Goal: Task Accomplishment & Management: Manage account settings

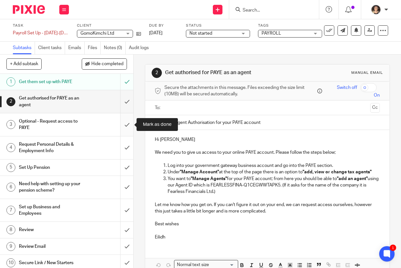
click at [129, 125] on input "submit" at bounding box center [66, 124] width 133 height 23
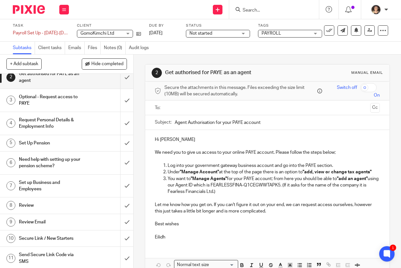
scroll to position [24, 0]
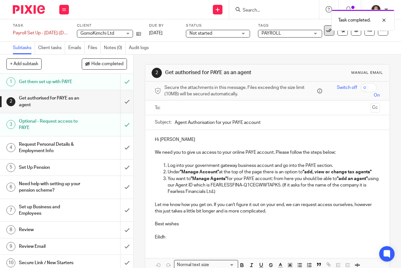
click at [328, 31] on icon at bounding box center [329, 30] width 6 height 6
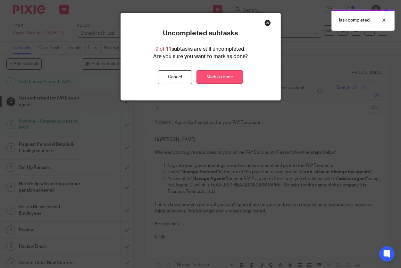
click at [226, 77] on link "Mark as done" at bounding box center [219, 77] width 46 height 14
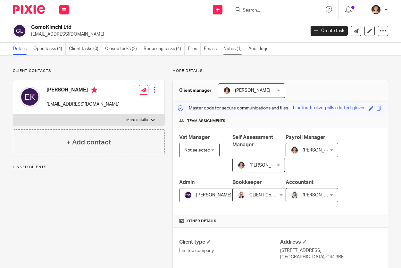
click at [226, 49] on link "Notes (1)" at bounding box center [234, 49] width 22 height 12
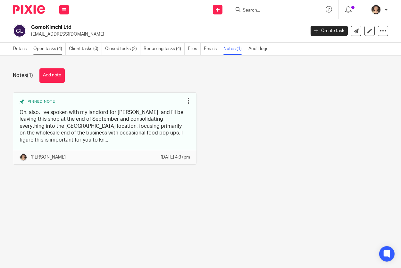
click at [49, 50] on link "Open tasks (4)" at bounding box center [49, 49] width 32 height 12
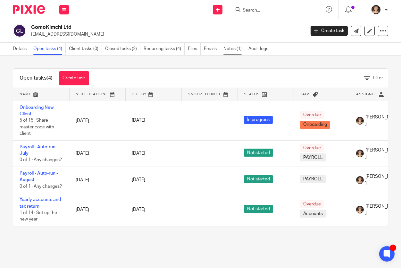
click at [226, 50] on link "Notes (1)" at bounding box center [234, 49] width 22 height 12
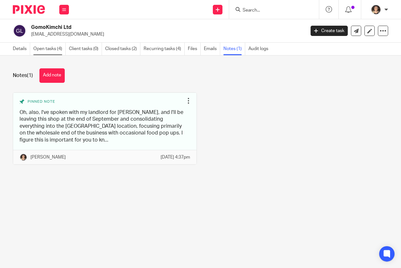
click at [48, 52] on link "Open tasks (4)" at bounding box center [49, 49] width 32 height 12
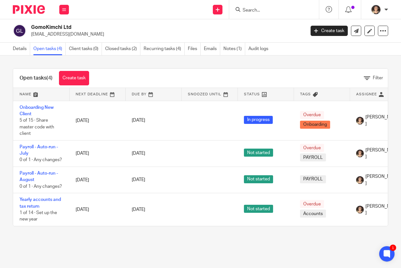
click at [258, 10] on input "Search" at bounding box center [271, 11] width 58 height 6
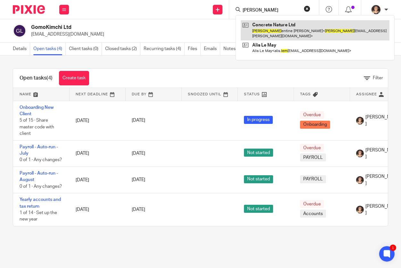
type input "clem"
click at [281, 30] on link at bounding box center [315, 30] width 149 height 20
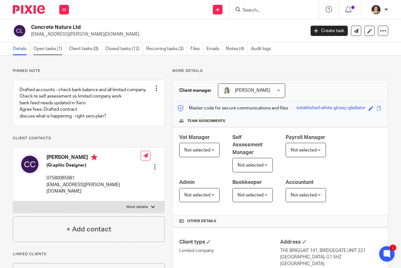
click at [45, 46] on link "Open tasks (1)" at bounding box center [49, 49] width 32 height 12
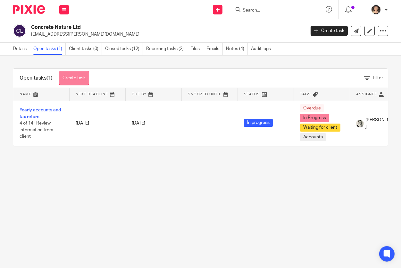
click at [73, 74] on link "Create task" at bounding box center [74, 78] width 30 height 14
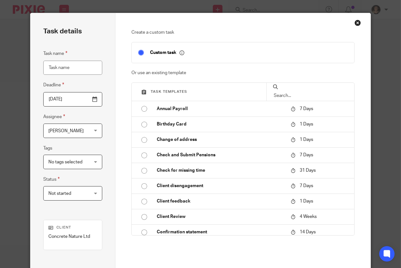
click at [298, 98] on input "text" at bounding box center [310, 95] width 75 height 7
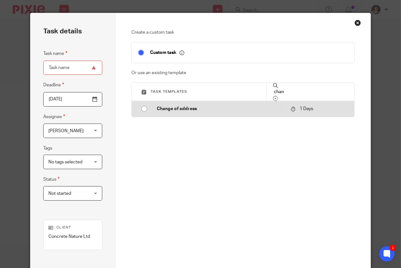
type input "chan"
click at [191, 112] on p "Change of address" at bounding box center [221, 108] width 128 height 6
type input "2025-08-22"
type input "Change of address"
checkbox input "false"
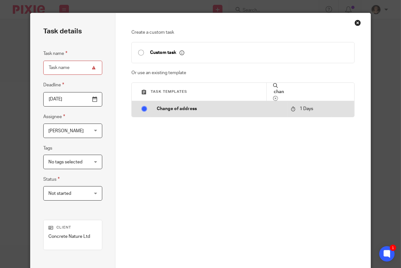
radio input "true"
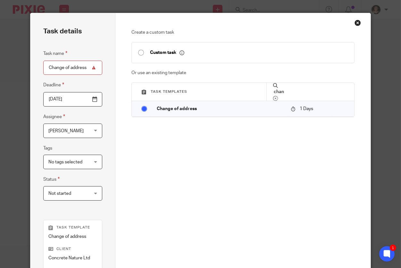
scroll to position [85, 0]
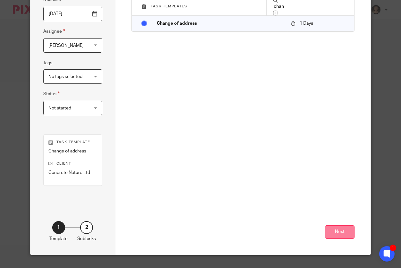
click at [332, 230] on button "Next" at bounding box center [339, 232] width 29 height 14
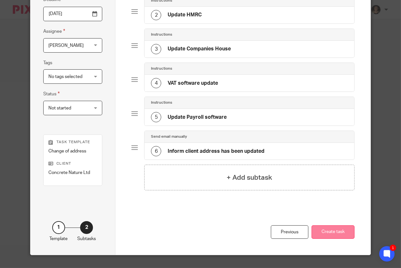
click at [329, 236] on button "Create task" at bounding box center [332, 232] width 43 height 14
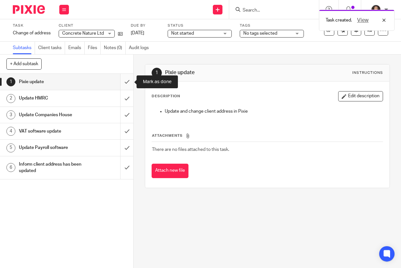
click at [127, 82] on input "submit" at bounding box center [66, 82] width 133 height 16
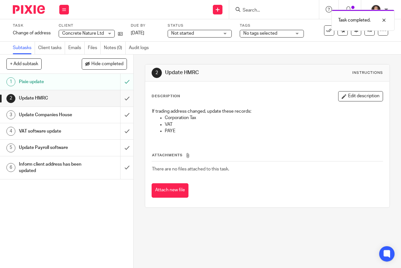
click at [124, 101] on input "submit" at bounding box center [66, 98] width 133 height 16
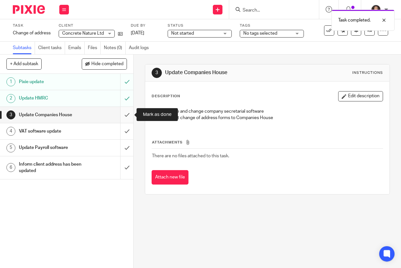
click at [127, 117] on input "submit" at bounding box center [66, 115] width 133 height 16
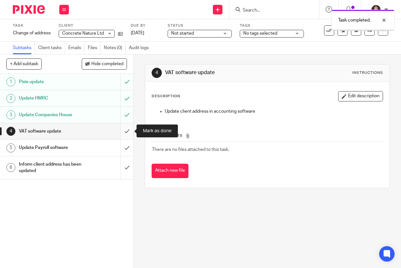
click at [129, 129] on input "submit" at bounding box center [66, 131] width 133 height 16
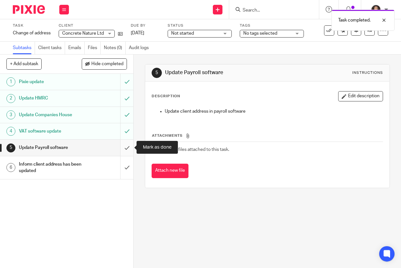
click at [128, 147] on input "submit" at bounding box center [66, 147] width 133 height 16
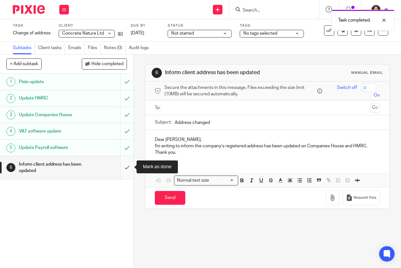
click at [129, 165] on input "submit" at bounding box center [66, 167] width 133 height 23
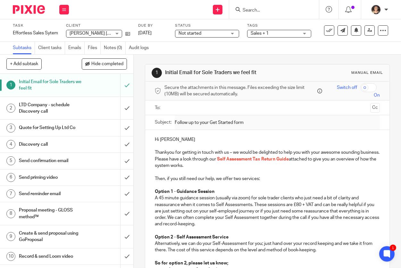
click at [253, 11] on input "Search" at bounding box center [271, 11] width 58 height 6
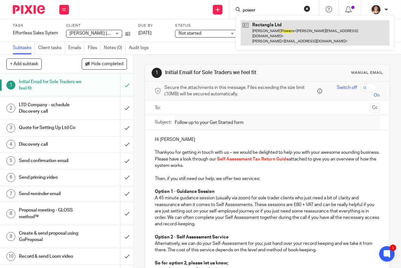
type input "power"
click at [270, 27] on link at bounding box center [315, 32] width 149 height 25
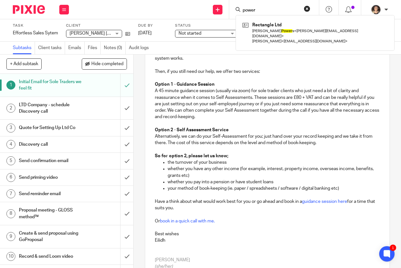
scroll to position [107, 0]
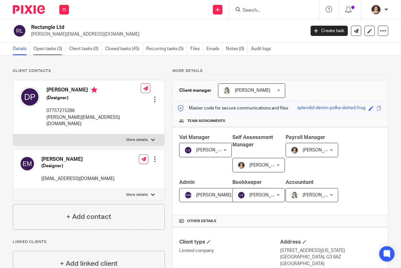
click at [51, 46] on link "Open tasks (3)" at bounding box center [49, 49] width 32 height 12
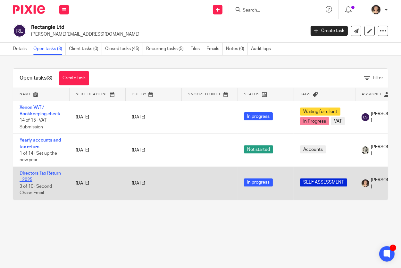
click at [28, 175] on link "Directors Tax Return - 2025" at bounding box center [40, 176] width 41 height 11
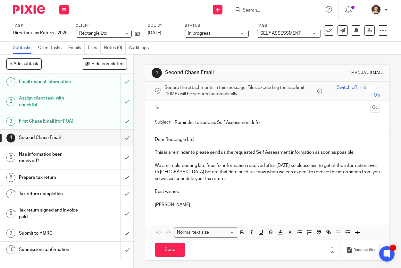
drag, startPoint x: 191, startPoint y: 202, endPoint x: 146, endPoint y: 135, distance: 80.7
click at [146, 135] on div "Dear Rectangle Ltd This is a reminder to please send us the requested Self Asse…" at bounding box center [267, 171] width 245 height 83
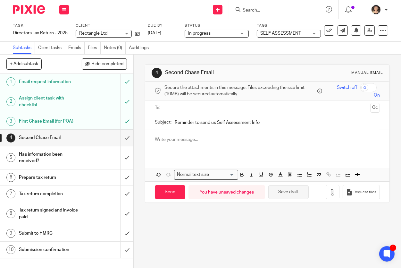
click at [286, 196] on button "Save draft" at bounding box center [288, 192] width 40 height 14
click at [69, 246] on h1 "Submission confirmation" at bounding box center [50, 250] width 63 height 10
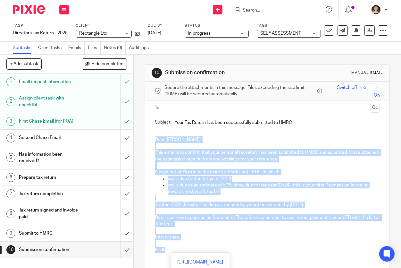
drag, startPoint x: 170, startPoint y: 249, endPoint x: 141, endPoint y: 106, distance: 146.1
click at [141, 106] on div "10 Submission confirmation Manual email Secure the attachments in this message.…" at bounding box center [267, 160] width 267 height 213
copy div "Dear Daniel, This email is to confirm that your personal tax return has been su…"
click at [55, 137] on h1 "Second Chase Email" at bounding box center [50, 138] width 63 height 10
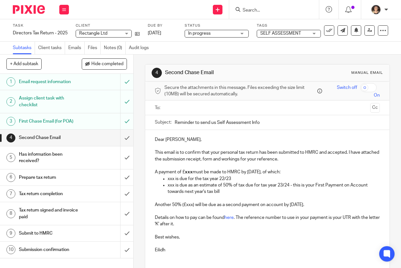
click at [174, 107] on input "text" at bounding box center [267, 107] width 201 height 7
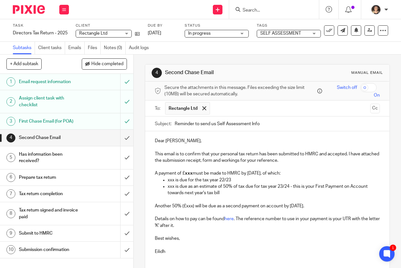
scroll to position [4, 0]
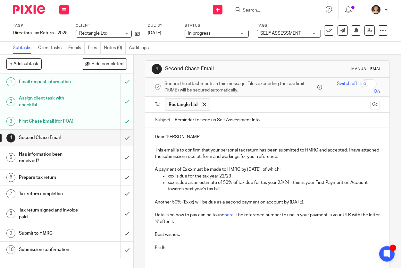
drag, startPoint x: 274, startPoint y: 119, endPoint x: 166, endPoint y: 114, distance: 108.7
click at [166, 114] on div "Subject: Reminder to send us Self Assessment Info" at bounding box center [267, 119] width 225 height 14
click at [175, 120] on input "Self Assessment 2025 has been filed successfully" at bounding box center [277, 119] width 205 height 14
click at [220, 119] on input "Your Self Assessment 2025 has been filed successfully" at bounding box center [277, 119] width 205 height 14
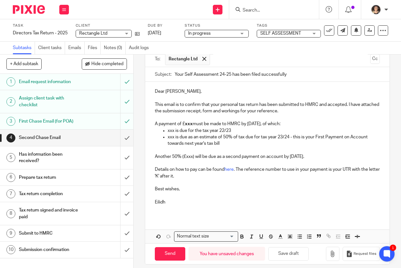
scroll to position [53, 0]
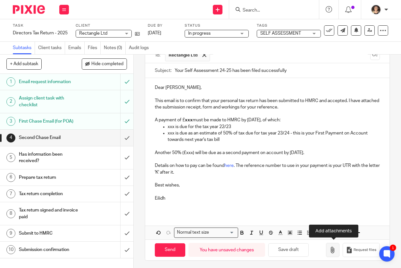
type input "Your Self Assessment 24-25 has been filed successfully"
click at [334, 246] on icon "button" at bounding box center [332, 249] width 6 height 6
click at [334, 251] on button "button" at bounding box center [332, 250] width 13 height 14
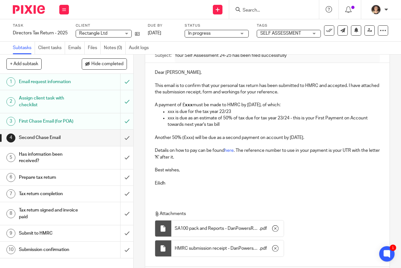
scroll to position [20, 0]
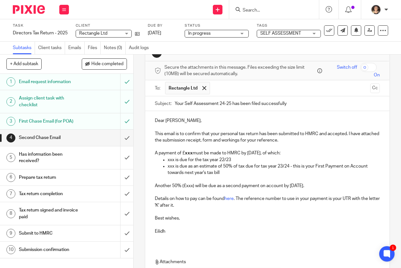
click at [367, 65] on input "checkbox" at bounding box center [368, 67] width 16 height 9
checkbox input "true"
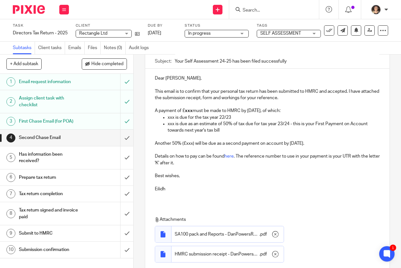
scroll to position [64, 0]
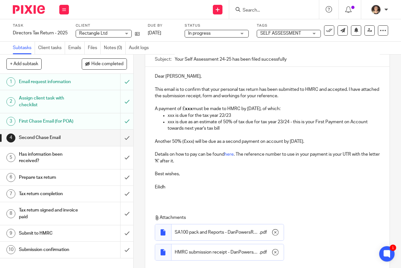
click at [190, 107] on strong "xxx" at bounding box center [189, 108] width 8 height 4
paste div
click at [210, 126] on p "xxx is due as an estimate of 50% of tax due for tax year 23/24 - this is your F…" at bounding box center [274, 125] width 212 height 13
drag, startPoint x: 203, startPoint y: 108, endPoint x: 182, endPoint y: 108, distance: 21.2
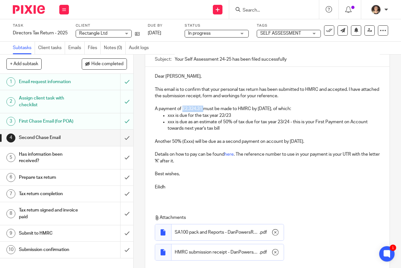
click at [182, 108] on p "A payment of £2,324.31 must be made to HMRC by 31 January, of which:" at bounding box center [267, 108] width 225 height 6
click at [260, 112] on p "xxx is due for the tax year 22/23" at bounding box center [274, 115] width 212 height 6
click at [281, 109] on p "A payment of £2,324.31 must be made to HMRC by 31 January, of which:" at bounding box center [267, 108] width 225 height 6
click at [293, 108] on p "A payment of £2,324.31 must be made to HMRC by 31 January 2026, of which:" at bounding box center [267, 108] width 225 height 6
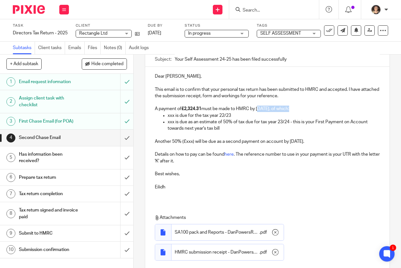
drag, startPoint x: 293, startPoint y: 108, endPoint x: 260, endPoint y: 108, distance: 33.6
click at [260, 108] on p "A payment of £2,324.31 must be made to HMRC by 31 January 2026, of which:" at bounding box center [267, 108] width 225 height 6
click at [272, 131] on p at bounding box center [267, 134] width 225 height 6
drag, startPoint x: 174, startPoint y: 115, endPoint x: 168, endPoint y: 114, distance: 6.4
click at [168, 114] on p "xxx is due for the tax year 22/23" at bounding box center [274, 115] width 212 height 6
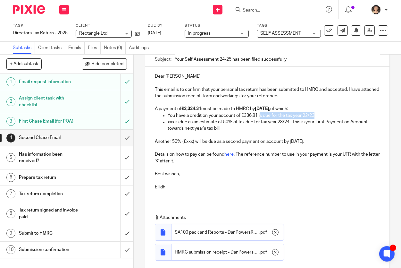
drag, startPoint x: 322, startPoint y: 113, endPoint x: 261, endPoint y: 115, distance: 61.5
click at [261, 115] on p "You have a credit on your account of £336.81 is due for the tax year 22/23" at bounding box center [274, 115] width 212 height 6
click at [171, 121] on p "xxx is due as an estimate of 50% of tax due for tax year 23/24 - this is your F…" at bounding box center [274, 125] width 212 height 13
click at [302, 120] on p "£2661.12 is due as an estimate of 50% of tax due for tax year 23/24 - this is y…" at bounding box center [274, 125] width 212 height 13
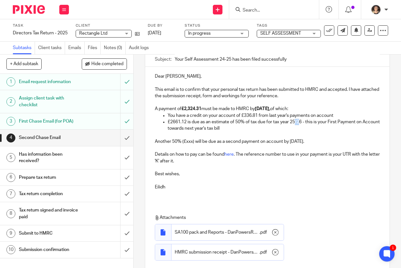
drag, startPoint x: 301, startPoint y: 121, endPoint x: 296, endPoint y: 121, distance: 5.1
click at [296, 121] on p "£2661.12 is due as an estimate of 50% of tax due for tax year 25/26 - this is y…" at bounding box center [274, 125] width 212 height 13
drag, startPoint x: 303, startPoint y: 121, endPoint x: 290, endPoint y: 121, distance: 12.8
click at [290, 121] on p "£2661.12 is due as an estimate of 50% of tax due for tax year 25/26 - this is y…" at bounding box center [274, 125] width 212 height 13
click at [293, 132] on p at bounding box center [267, 134] width 225 height 6
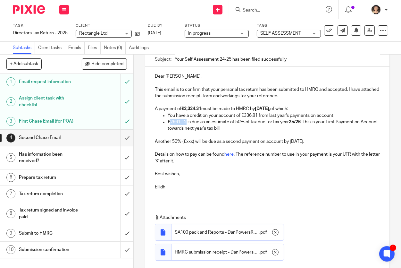
drag, startPoint x: 187, startPoint y: 121, endPoint x: 171, endPoint y: 121, distance: 16.0
click at [171, 121] on p "£2661.12 is due as an estimate of 50% of tax due for tax year 25/26 - this is y…" at bounding box center [274, 125] width 212 height 13
copy p "2661.12"
click at [188, 141] on p "Another 50% (£xxx) will be due as a second payment on account by 31st of July 2…" at bounding box center [267, 141] width 225 height 6
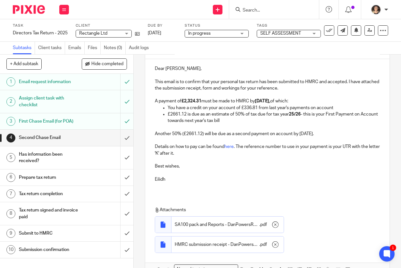
scroll to position [73, 0]
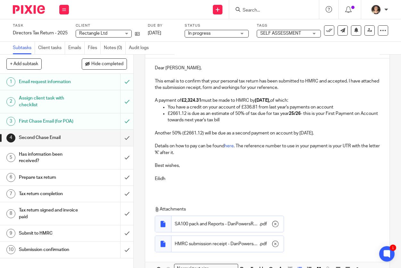
click at [242, 119] on p "£2661.12 is due as an estimate of 50% of tax due for tax year 25/26 - this is y…" at bounding box center [274, 116] width 212 height 13
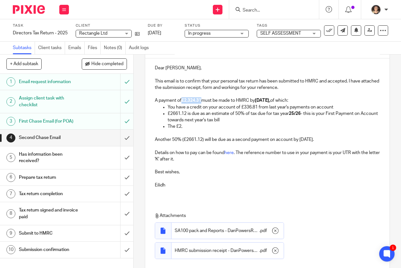
drag, startPoint x: 202, startPoint y: 98, endPoint x: 183, endPoint y: 99, distance: 19.2
click at [183, 99] on strong "£2,324.31" at bounding box center [191, 100] width 20 height 4
copy strong "£2,324.31"
click at [184, 126] on p "The £2," at bounding box center [274, 126] width 212 height 6
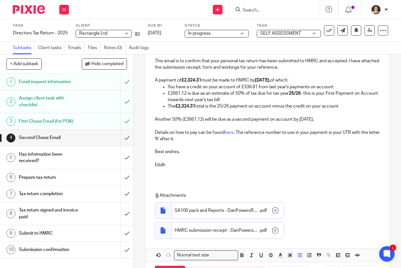
scroll to position [94, 0]
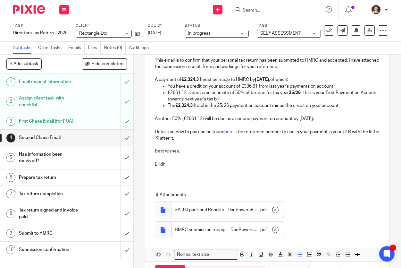
click at [191, 118] on p "Another 50% (£2661.12) will be due as a second payment on account by 31st of Ju…" at bounding box center [267, 118] width 225 height 6
click at [233, 129] on link "here" at bounding box center [228, 131] width 9 height 4
click at [347, 119] on p "Another 50% (£2661.12) will be due as a second payment on account by 31st of Ju…" at bounding box center [267, 118] width 225 height 6
click at [199, 137] on p "Details on how to pay can be found here . The reference number to use in your p…" at bounding box center [267, 135] width 225 height 13
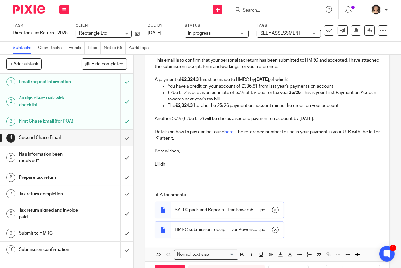
click at [237, 132] on p "Details on how to pay can be found here . The reference number to use in your p…" at bounding box center [267, 135] width 225 height 13
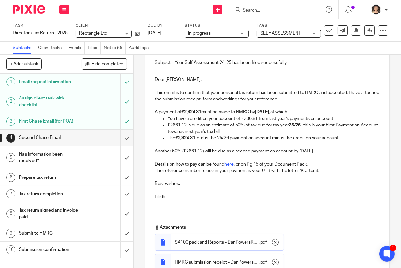
scroll to position [62, 0]
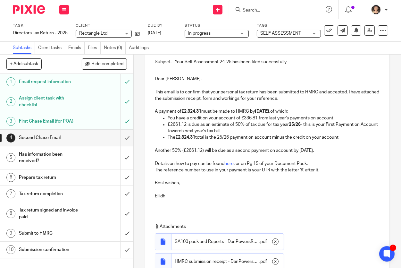
click at [320, 111] on p "A payment of £2,324.31 must be made to HMRC by 31 January 2026, of which:" at bounding box center [267, 111] width 225 height 6
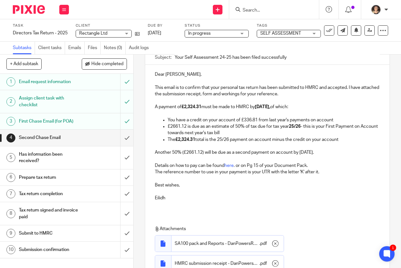
scroll to position [67, 0]
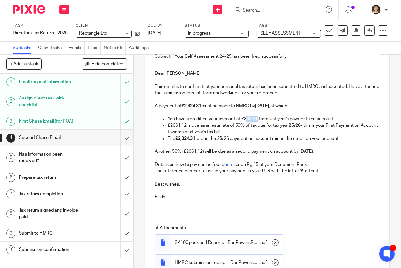
drag, startPoint x: 258, startPoint y: 118, endPoint x: 246, endPoint y: 118, distance: 12.2
click at [246, 118] on p "You have a credit on your account of £336.81 from last year's payments on accou…" at bounding box center [274, 119] width 212 height 6
click at [251, 145] on p at bounding box center [267, 145] width 225 height 6
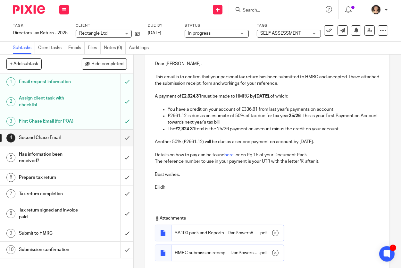
scroll to position [77, 0]
drag, startPoint x: 290, startPoint y: 108, endPoint x: 269, endPoint y: 109, distance: 20.8
click at [269, 109] on p "You have a credit on your account of £336.81 from last year's payments on accou…" at bounding box center [274, 109] width 212 height 6
click at [310, 108] on p "You have a credit on your account of £336.81 from this year's payments on accou…" at bounding box center [274, 109] width 212 height 6
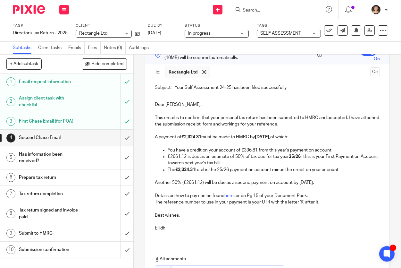
scroll to position [39, 0]
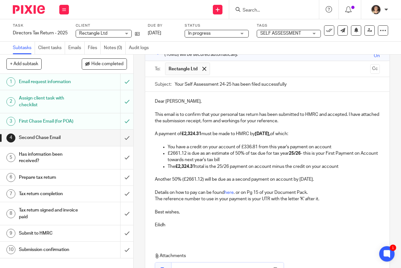
click at [226, 84] on input "Your Self Assessment 24-25 has been filed successfully" at bounding box center [277, 84] width 205 height 14
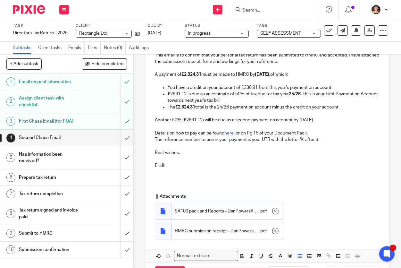
scroll to position [122, 0]
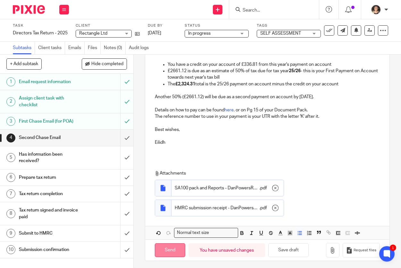
type input "Your Self Assessment 24/25 has been filed successfully"
click at [169, 249] on input "Send" at bounding box center [170, 250] width 30 height 14
checkbox input "false"
type input "Sent"
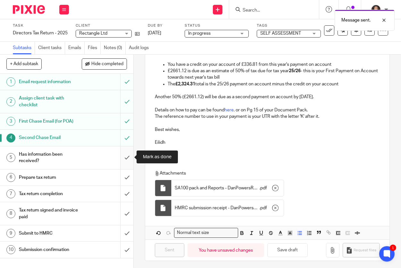
click at [129, 160] on input "submit" at bounding box center [66, 157] width 133 height 23
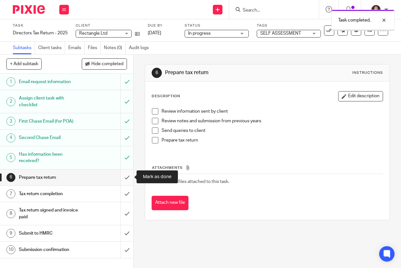
click at [127, 181] on input "submit" at bounding box center [66, 177] width 133 height 16
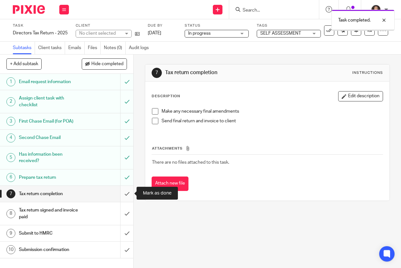
click at [127, 194] on input "submit" at bounding box center [66, 194] width 133 height 16
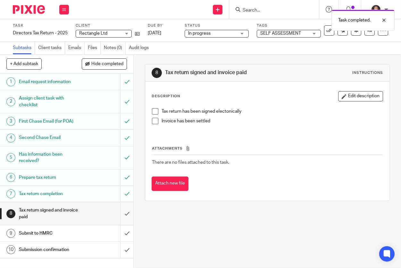
click at [128, 212] on input "submit" at bounding box center [66, 213] width 133 height 23
